Goal: Task Accomplishment & Management: Use online tool/utility

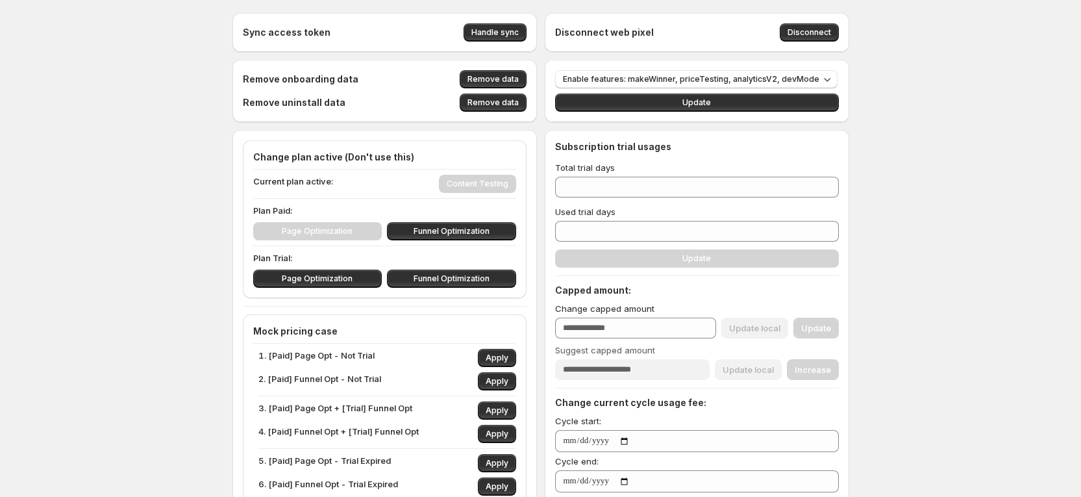
drag, startPoint x: 929, startPoint y: 255, endPoint x: 855, endPoint y: 242, distance: 75.8
